Goal: Task Accomplishment & Management: Manage account settings

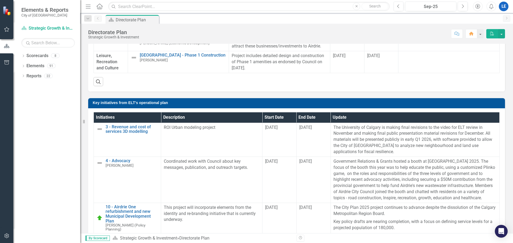
scroll to position [401, 0]
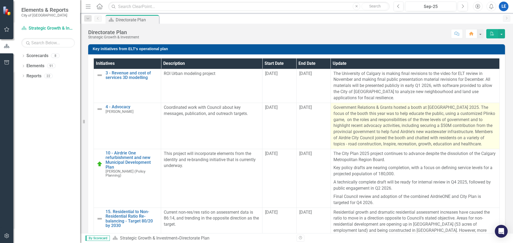
click at [354, 147] on p "Government Relations & Grants hosted a booth at [GEOGRAPHIC_DATA] 2025. The foc…" at bounding box center [414, 126] width 163 height 43
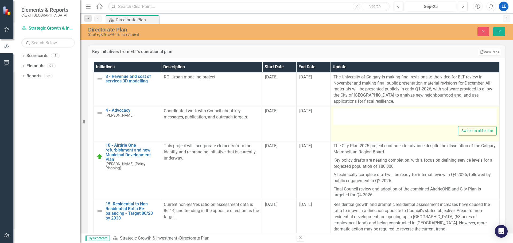
type textarea "<p>Government Relations & Grants hosted a booth at [GEOGRAPHIC_DATA] 2025. The …"
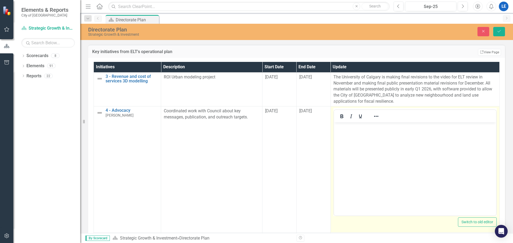
scroll to position [0, 0]
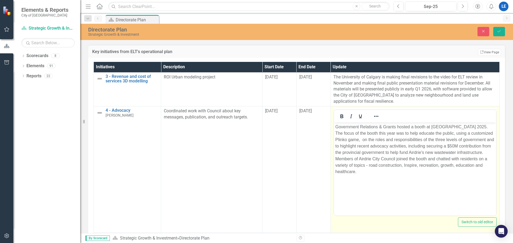
click at [334, 126] on body "Government Relations & Grants hosted a booth at [GEOGRAPHIC_DATA] 2025. The foc…" at bounding box center [415, 162] width 162 height 80
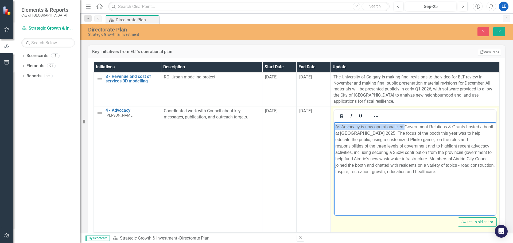
drag, startPoint x: 403, startPoint y: 127, endPoint x: 661, endPoint y: 252, distance: 286.0
click at [334, 125] on html "As Advocacy is now operationalized Government Relations & Grants hosted a booth…" at bounding box center [415, 162] width 162 height 80
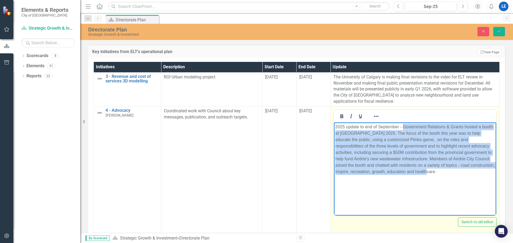
drag, startPoint x: 462, startPoint y: 172, endPoint x: 404, endPoint y: 125, distance: 74.9
click at [404, 125] on p "2025 update to end of September - Government Relations & Grants hosted a booth …" at bounding box center [414, 149] width 159 height 51
click at [479, 127] on p "2025 update to end of September - Government Relations & Grants hosted a booth …" at bounding box center [414, 149] width 159 height 51
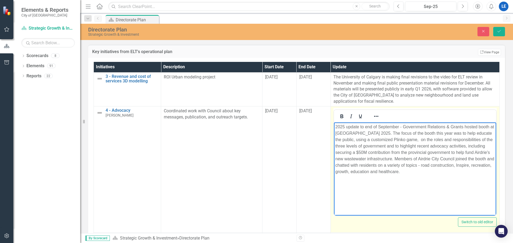
click at [488, 126] on p "2025 update to end of September - Government Relations & Grants hosted booth at…" at bounding box center [414, 149] width 159 height 51
click at [339, 133] on p "2025 update to end of September - Government Relations & Grants hosted booths a…" at bounding box center [414, 149] width 159 height 51
click at [347, 132] on p "2025 update to end of September - Government Relations & Grants hosted booths a…" at bounding box center [414, 149] width 159 height 51
click at [402, 132] on p "2025 update to end of September - Government Relations & Grants hosted booths a…" at bounding box center [414, 149] width 159 height 51
click at [445, 132] on p "2025 update to end of September - Government Relations & Grants hosted booths a…" at bounding box center [414, 149] width 159 height 51
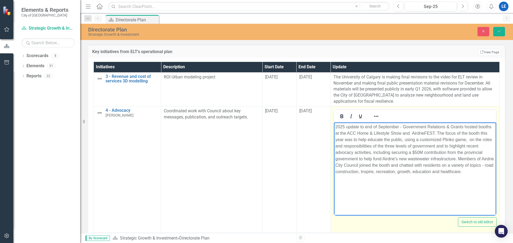
click at [442, 138] on p "2025 update to end of September - Government Relations & Grants hosted booths a…" at bounding box center [414, 149] width 159 height 51
click at [358, 146] on p "2025 update to end of September - Government Relations & Grants hosted booths a…" at bounding box center [414, 153] width 159 height 58
click at [452, 165] on p "2025 update to end of September - Government Relations & Grants hosted booths a…" at bounding box center [414, 153] width 159 height 58
click at [387, 177] on p "2025 update to end of September - Government Relations & Grants hosted booths a…" at bounding box center [414, 153] width 159 height 58
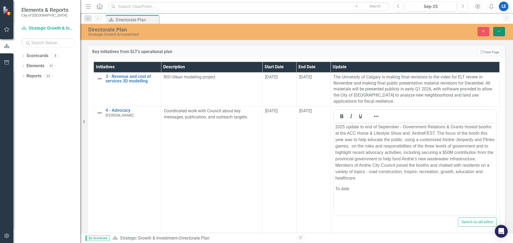
click at [498, 30] on icon "Save" at bounding box center [499, 31] width 5 height 4
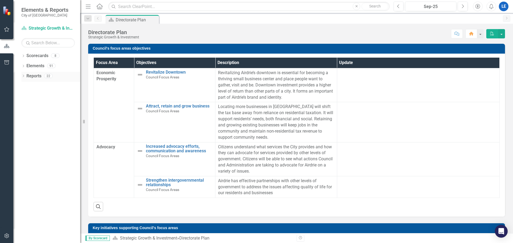
click at [23, 76] on icon "Dropdown" at bounding box center [23, 76] width 4 height 3
click at [26, 134] on icon "Dropdown" at bounding box center [26, 135] width 4 height 3
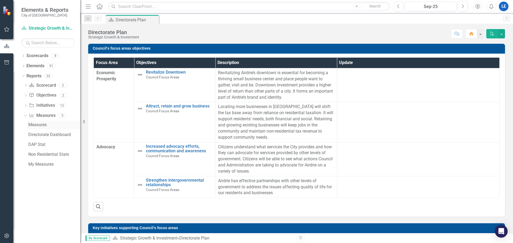
click at [36, 123] on div "Measures" at bounding box center [54, 125] width 52 height 5
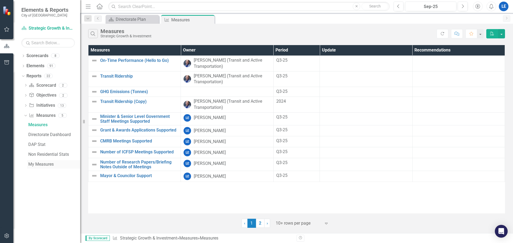
click at [38, 163] on div "My Measures" at bounding box center [54, 164] width 52 height 5
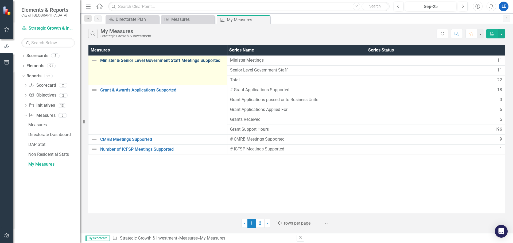
click at [146, 60] on link "Minister & Senior Level Government Staff Meetings Supported" at bounding box center [162, 60] width 124 height 5
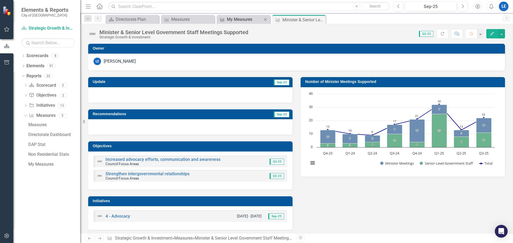
click at [245, 19] on div "My Measures" at bounding box center [244, 19] width 35 height 7
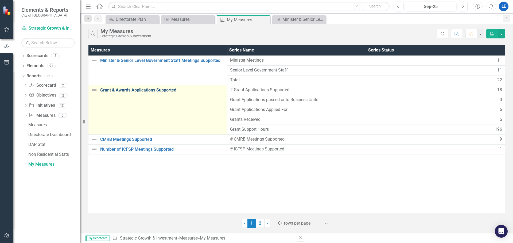
click at [156, 90] on link "Grant & Awards Applications Supported" at bounding box center [162, 90] width 124 height 5
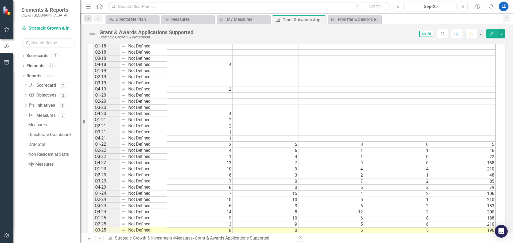
scroll to position [349, 0]
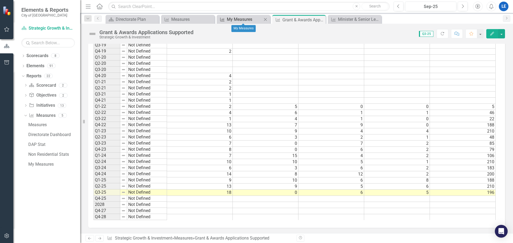
click at [228, 20] on div "My Measures" at bounding box center [244, 19] width 35 height 7
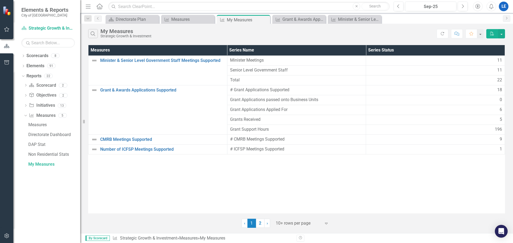
click at [99, 5] on icon "Home" at bounding box center [99, 6] width 7 height 6
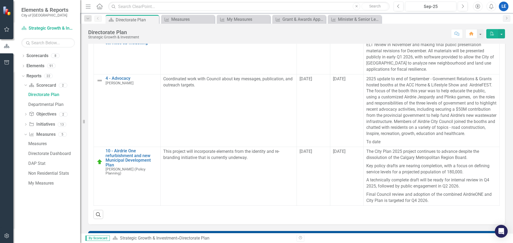
scroll to position [427, 0]
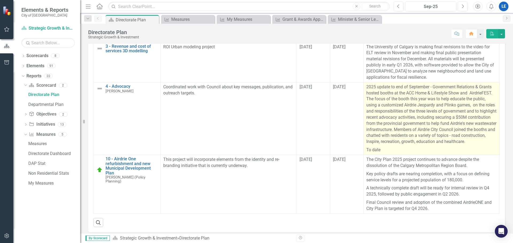
click at [383, 109] on p "2025 update to end of September - Government Relations & Grants hosted booths a…" at bounding box center [431, 115] width 131 height 62
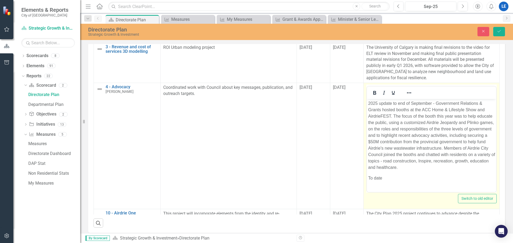
scroll to position [0, 0]
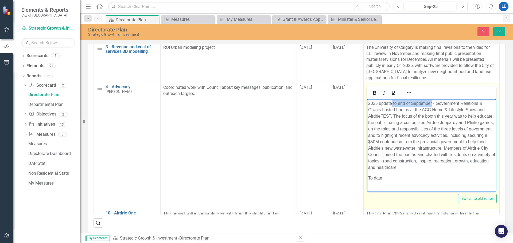
drag, startPoint x: 432, startPoint y: 103, endPoint x: 392, endPoint y: 103, distance: 39.8
click at [392, 103] on p "2025 update to end of September - Government Relations & Grants hosted booths a…" at bounding box center [431, 135] width 127 height 71
click at [392, 103] on p "2025 updateYTD - Government Relations & Grants hosted booths at the ACC Home & …" at bounding box center [431, 132] width 127 height 64
click at [429, 115] on p "2025 update YTD - Government Relations & Grants hosted booths at the ACC Home &…" at bounding box center [431, 132] width 127 height 64
click at [389, 169] on p "To date" at bounding box center [431, 172] width 127 height 6
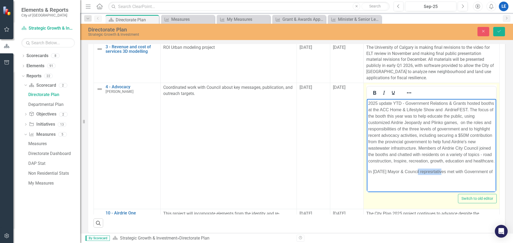
drag, startPoint x: 433, startPoint y: 166, endPoint x: 427, endPoint y: 165, distance: 6.5
click at [427, 169] on p "In [DATE] Mayor & Council represrtatives met with Government of" at bounding box center [431, 172] width 127 height 6
click at [429, 169] on p "In [DATE] Mayor & Council represrtatives met with Government of" at bounding box center [431, 172] width 127 height 6
drag, startPoint x: 453, startPoint y: 165, endPoint x: 447, endPoint y: 165, distance: 6.4
click at [447, 169] on p "In [DATE] Mayor & Council representatives met with Government of" at bounding box center [431, 175] width 127 height 13
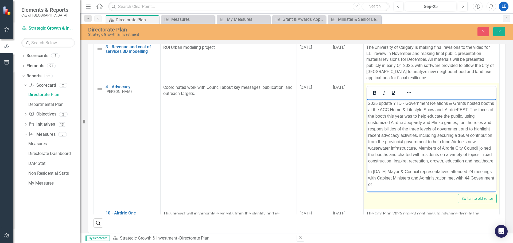
click at [487, 171] on p "In [DATE] Mayor & Council representatives attended 24 meetings with Cabinet Min…" at bounding box center [431, 178] width 127 height 19
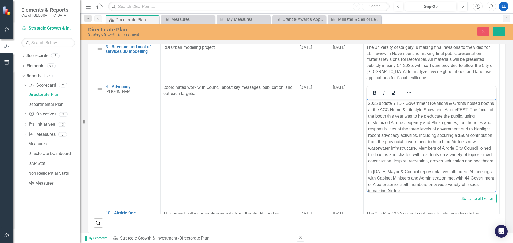
scroll to position [11, 0]
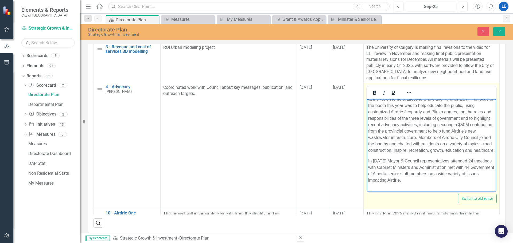
click at [371, 188] on p "Rich Text Area. Press ALT-0 for help." at bounding box center [431, 191] width 127 height 6
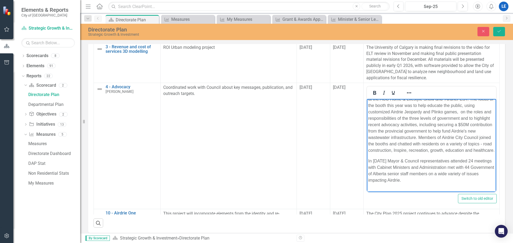
scroll to position [6, 0]
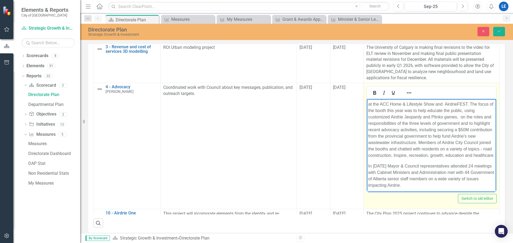
click at [392, 193] on p "YTD" at bounding box center [431, 196] width 127 height 6
drag, startPoint x: 414, startPoint y: 185, endPoint x: 377, endPoint y: 184, distance: 36.9
click at [377, 193] on p "YTD Airdrie succesfully" at bounding box center [431, 196] width 127 height 6
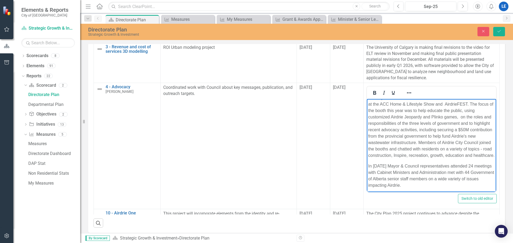
scroll to position [11, 0]
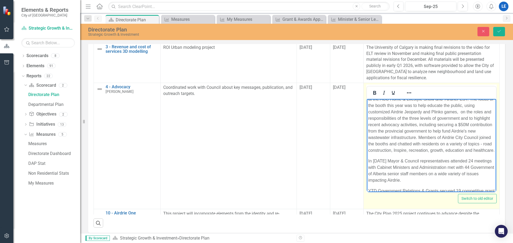
click at [424, 188] on p "YTD Government Relations & Grants secured 19 competitive grant opportunities am…" at bounding box center [431, 197] width 127 height 19
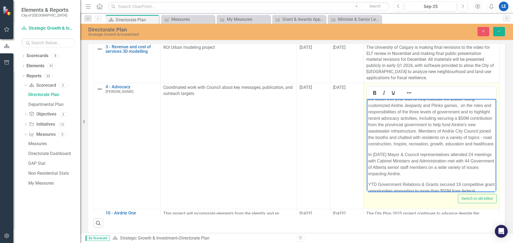
scroll to position [18, 0]
drag, startPoint x: 480, startPoint y: 184, endPoint x: 421, endPoint y: 183, distance: 59.0
click at [421, 183] on p "YTD Government Relations & Grants secured 19 competitive grant opportunities am…" at bounding box center [431, 193] width 127 height 26
click at [394, 154] on p "In [DATE] Mayor & Council representatives attended 24 meetings with Cabinet Min…" at bounding box center [431, 163] width 127 height 26
drag, startPoint x: 438, startPoint y: 183, endPoint x: 422, endPoint y: 183, distance: 16.3
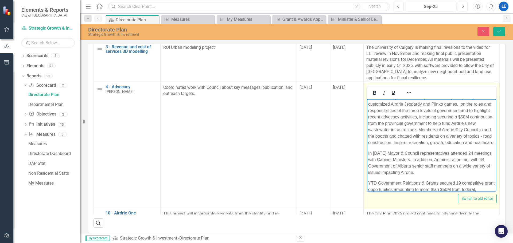
click at [422, 183] on p "YTD Government Relations & Grants secured 19 competitive grant opportunities am…" at bounding box center [431, 193] width 127 height 26
click at [437, 184] on p "YTD Government Relations & Grants secured 19 competitive grant opportunities am…" at bounding box center [431, 193] width 127 height 26
click at [480, 182] on p "YTD Government Relations & Grants secured 19 competitive grant opportunities am…" at bounding box center [431, 193] width 127 height 26
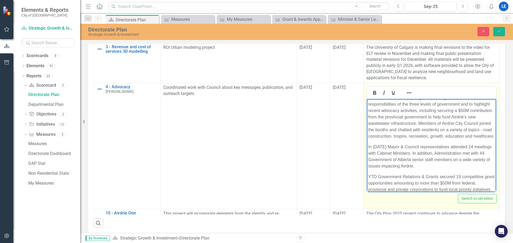
drag, startPoint x: 420, startPoint y: 190, endPoint x: 390, endPoint y: 185, distance: 31.1
click at [390, 185] on p "YTD Government Relations & Grants secured 19 competitive grant opportunities am…" at bounding box center [431, 190] width 127 height 32
click at [439, 183] on p "YTD Government Relations & Grants secured 19 competitive grant opportunities am…" at bounding box center [431, 190] width 127 height 32
click at [495, 174] on p "YTD Government Relations & Grants secured 19 competitive grant opportunities am…" at bounding box center [431, 190] width 127 height 32
click at [390, 174] on p "YTD Government Relations & Grants secured 19 competitive grant opportunities (d…" at bounding box center [431, 193] width 127 height 38
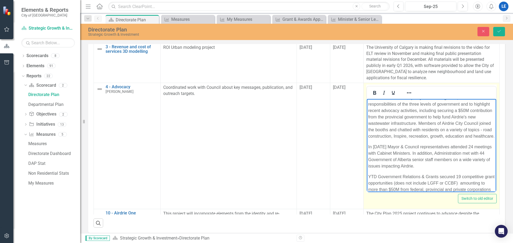
click at [389, 184] on p "YTD Government Relations & Grants secured 19 competitive grant opportunities (d…" at bounding box center [431, 193] width 127 height 38
click at [453, 182] on p "YTD Government Relations & Grants secured 19 competitive grant opportunities (d…" at bounding box center [431, 193] width 127 height 38
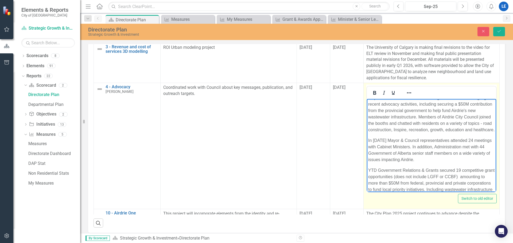
click at [495, 183] on p "YTD Government Relations & Grants secured 19 competitive grant opportunities (d…" at bounding box center [431, 186] width 127 height 38
click at [449, 183] on p "YTD Government Relations & Grants secured 19 competitive grant opportunities (d…" at bounding box center [431, 186] width 127 height 38
drag, startPoint x: 509, startPoint y: 183, endPoint x: 517, endPoint y: 185, distance: 9.1
click at [495, 184] on p "YTD Government Relations & Grants secured 19 competitive grant opportunities (d…" at bounding box center [431, 186] width 127 height 38
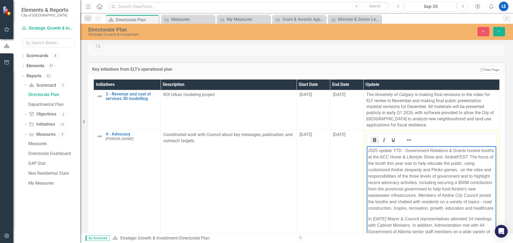
scroll to position [377, 0]
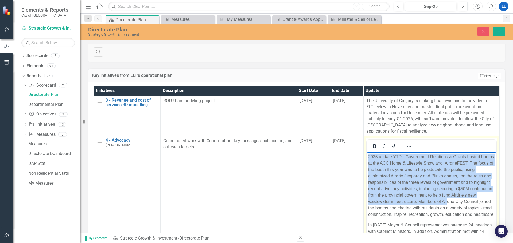
drag, startPoint x: 368, startPoint y: 157, endPoint x: 397, endPoint y: 195, distance: 48.2
click at [397, 195] on p "2025 update YTD - Government Relations & Grants hosted booths at the ACC Home &…" at bounding box center [431, 186] width 127 height 64
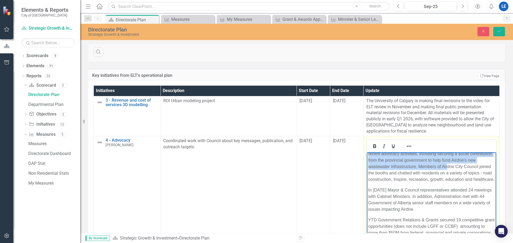
scroll to position [38, 0]
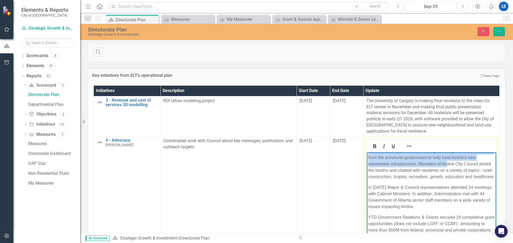
click at [433, 237] on p "YTD Government Relations & Grants secured 19 competitive grant opportunities (d…" at bounding box center [431, 236] width 127 height 45
copy body "5561 loremi DOL - Sitametcon Adipiscin & Elitse doeius tempor in utl ETD Magn &…"
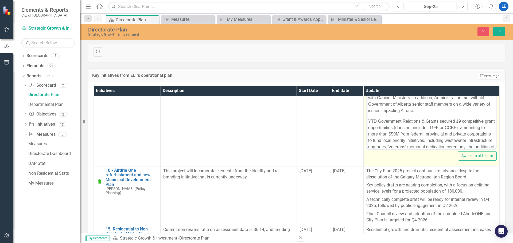
scroll to position [125, 0]
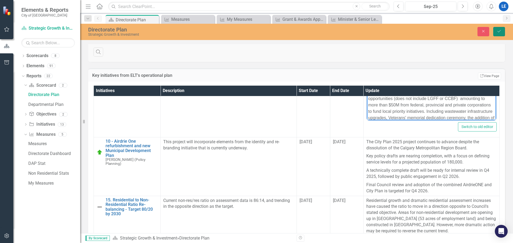
click at [498, 28] on button "Save" at bounding box center [499, 31] width 12 height 9
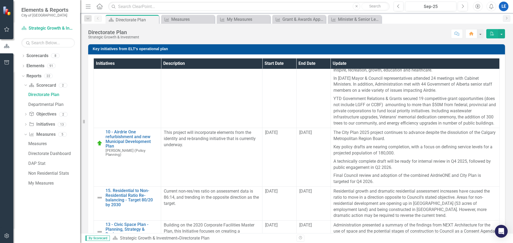
scroll to position [106, 0]
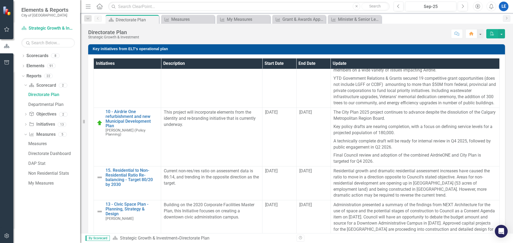
click at [504, 6] on div "LE" at bounding box center [504, 7] width 10 height 10
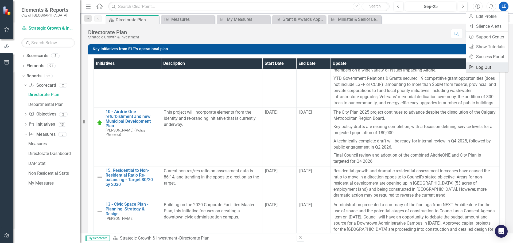
click at [483, 67] on link "Logout Log Out" at bounding box center [487, 68] width 42 height 10
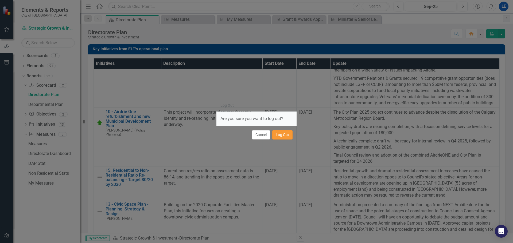
click at [279, 135] on button "Log Out" at bounding box center [282, 134] width 20 height 9
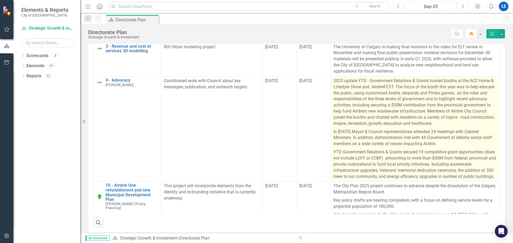
click at [354, 81] on p "2025 update YTD - Government Relations & Grants hosted booths at the ACC Home &…" at bounding box center [414, 103] width 163 height 50
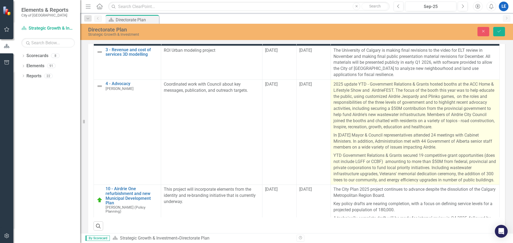
scroll to position [430, 0]
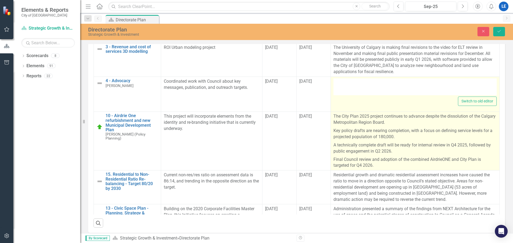
type textarea "<p>2025 update YTD - Government Relations & Grants hosted booths at the ACC Hom…"
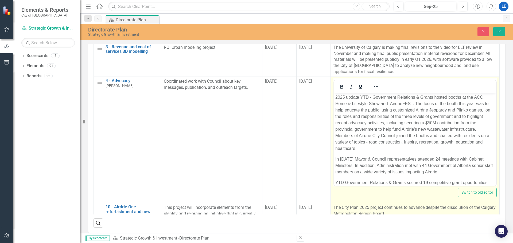
scroll to position [0, 0]
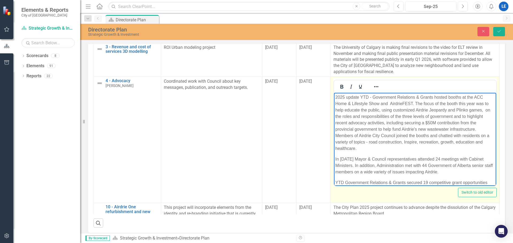
click at [360, 96] on p "2025 update YTD - Government Relations & Grants hosted booths at the ACC Home &…" at bounding box center [414, 123] width 159 height 58
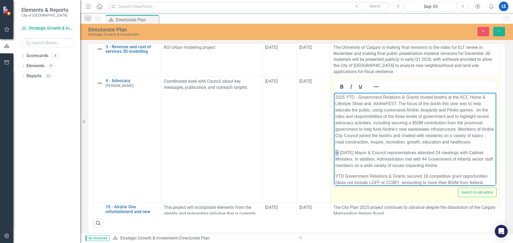
drag, startPoint x: 339, startPoint y: 159, endPoint x: 334, endPoint y: 157, distance: 5.4
click at [334, 157] on body "2025 YTD - Government Relations & Grants hosted booths at the ACC Home & Lifest…" at bounding box center [415, 155] width 162 height 124
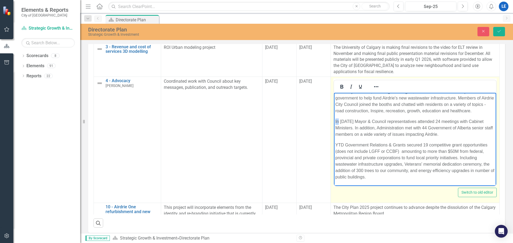
scroll to position [38, 0]
click at [470, 128] on p "In [DATE] Mayor & Council representatives attended 24 meetings with Cabinet Min…" at bounding box center [414, 127] width 159 height 19
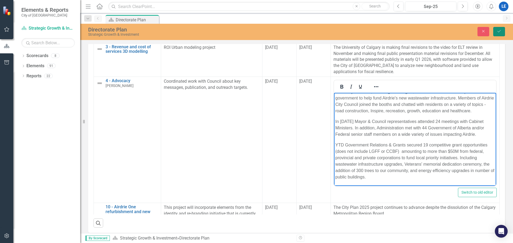
click at [496, 31] on button "Save" at bounding box center [499, 31] width 12 height 9
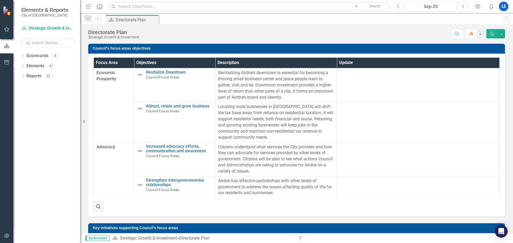
click at [504, 7] on div "LE" at bounding box center [504, 7] width 10 height 10
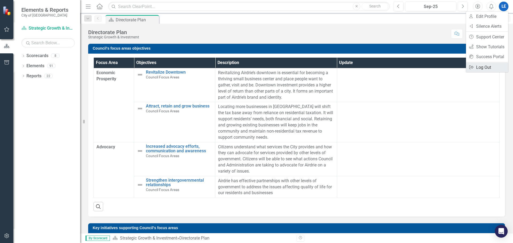
click at [487, 68] on link "Logout Log Out" at bounding box center [487, 68] width 42 height 10
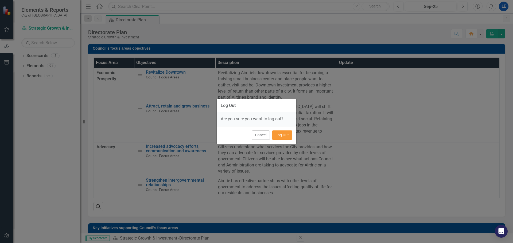
click at [284, 135] on button "Log Out" at bounding box center [282, 135] width 20 height 9
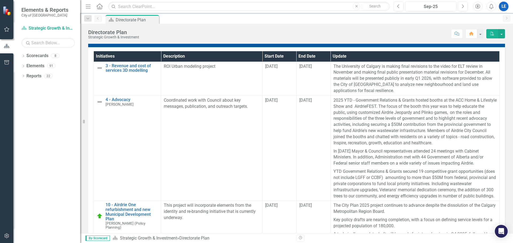
scroll to position [396, 0]
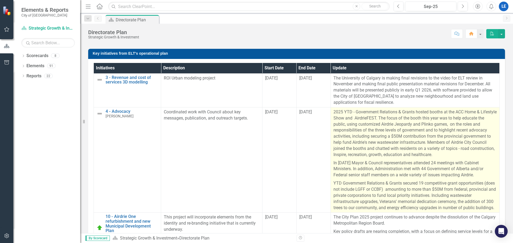
click at [438, 190] on p "YTD Government Relations & Grants secured 19 competitive grant opportunities (d…" at bounding box center [414, 195] width 163 height 32
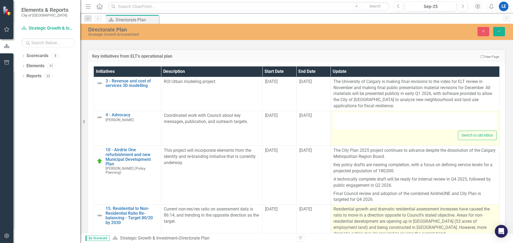
type textarea "<p>2025 YTD - Government Relations & Grants hosted booths at the ACC Home & Lif…"
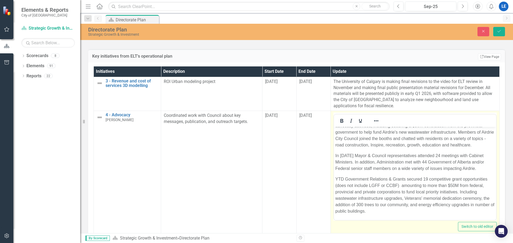
scroll to position [27, 0]
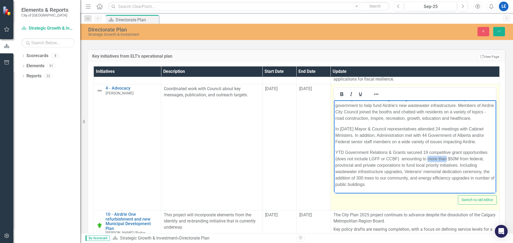
drag, startPoint x: 445, startPoint y: 159, endPoint x: 428, endPoint y: 160, distance: 17.1
click at [428, 160] on p "YTD Government Relations & Grants secured 19 competitive grant opportunities (d…" at bounding box center [414, 168] width 159 height 38
click at [447, 158] on p "YTD Government Relations & Grants secured 19 competitive grant opportunities (d…" at bounding box center [414, 168] width 159 height 38
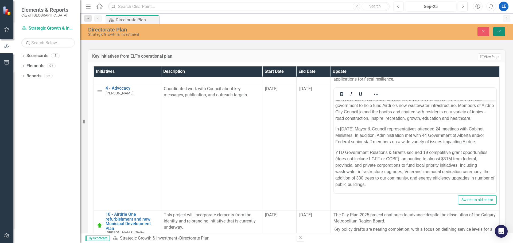
click at [498, 29] on icon "Save" at bounding box center [499, 31] width 5 height 4
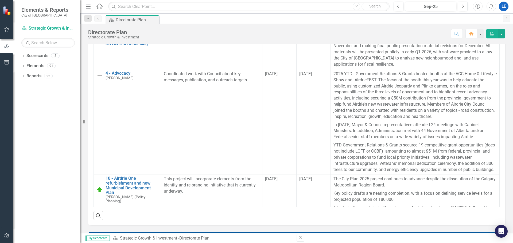
scroll to position [449, 0]
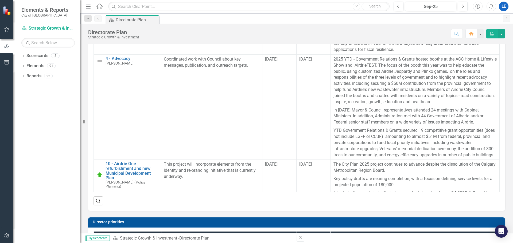
click at [503, 6] on div "LE" at bounding box center [504, 7] width 10 height 10
click at [489, 67] on link "Logout Log Out" at bounding box center [487, 68] width 42 height 10
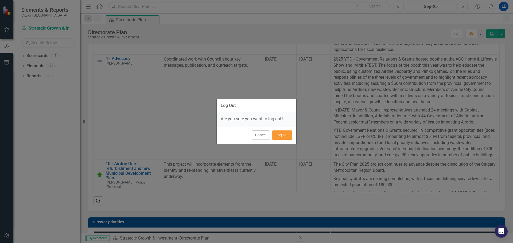
click at [282, 136] on button "Log Out" at bounding box center [282, 135] width 20 height 9
